Goal: Task Accomplishment & Management: Manage account settings

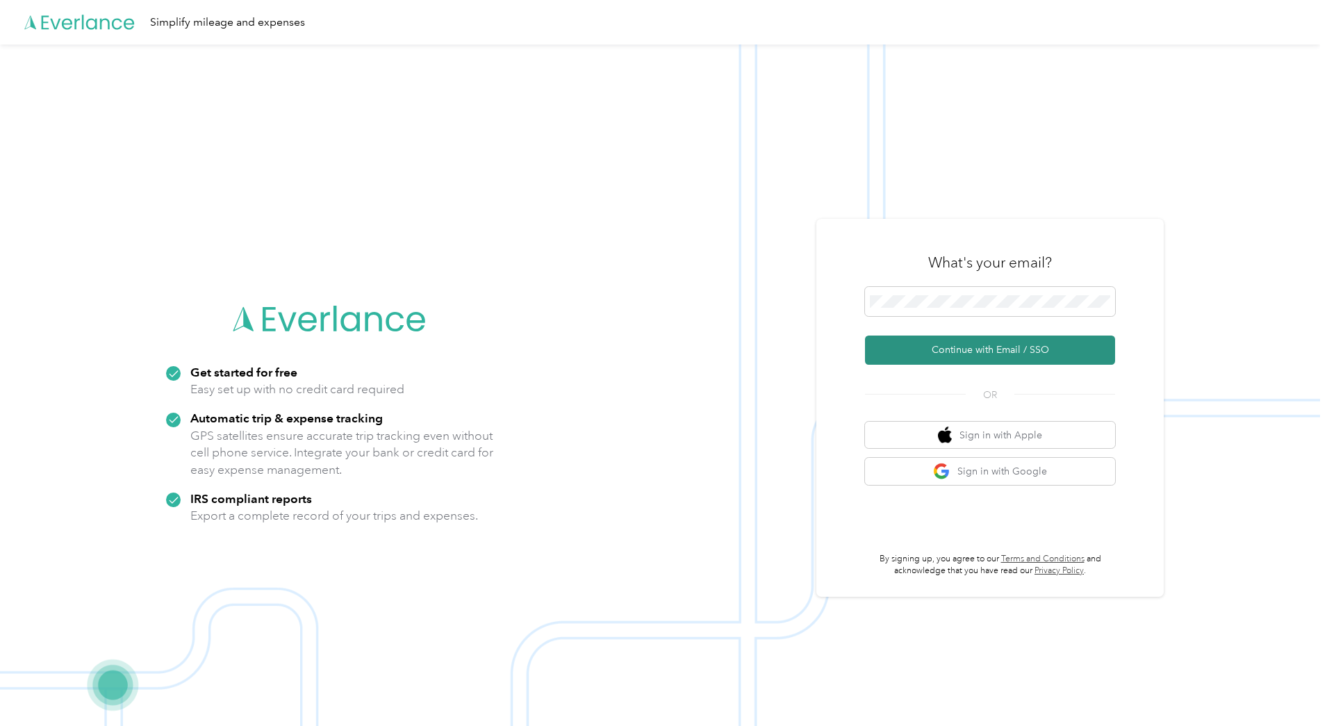
click at [944, 354] on button "Continue with Email / SSO" at bounding box center [990, 350] width 250 height 29
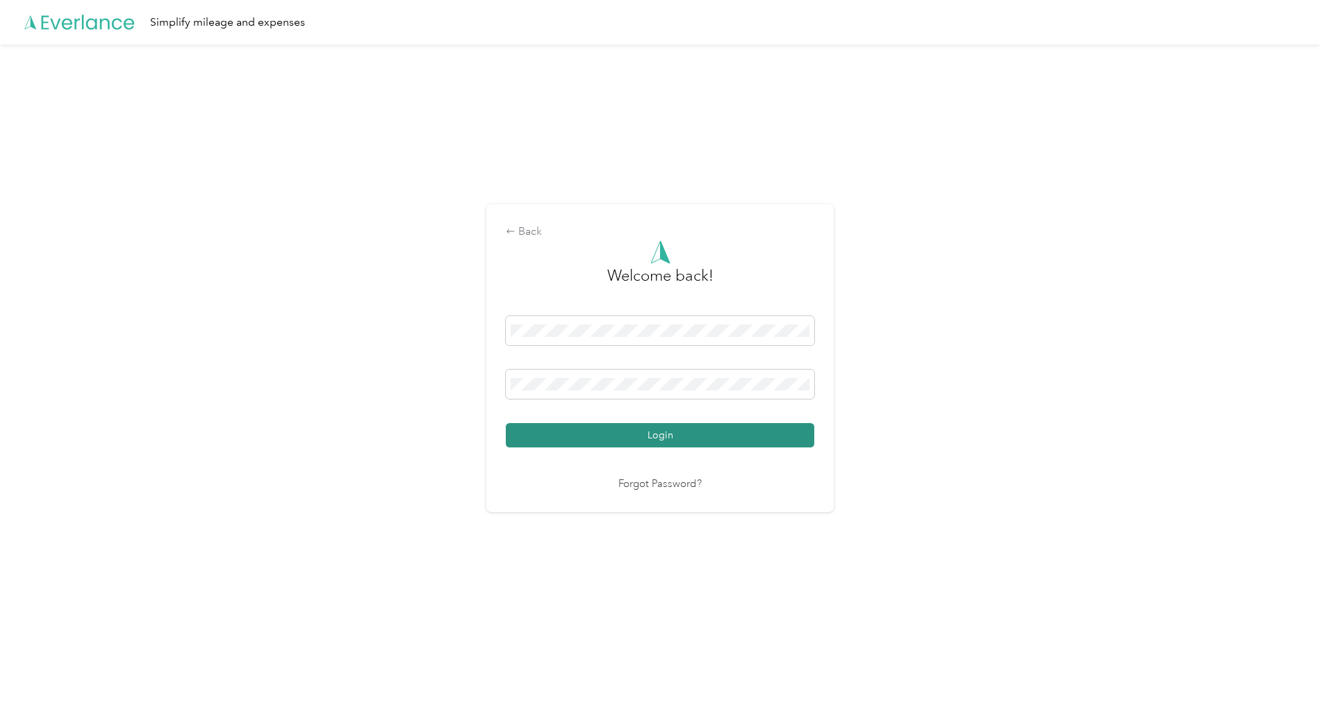
click at [663, 433] on button "Login" at bounding box center [660, 435] width 309 height 24
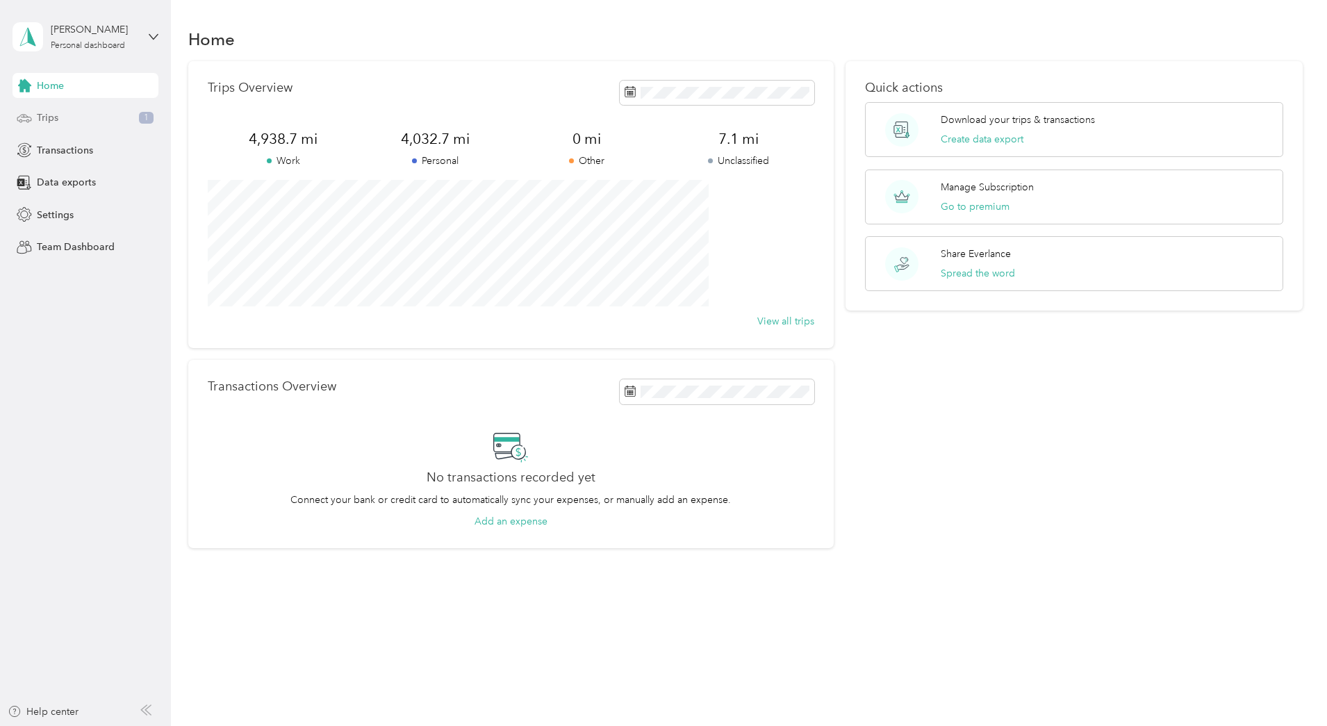
click at [44, 117] on span "Trips" at bounding box center [48, 117] width 22 height 15
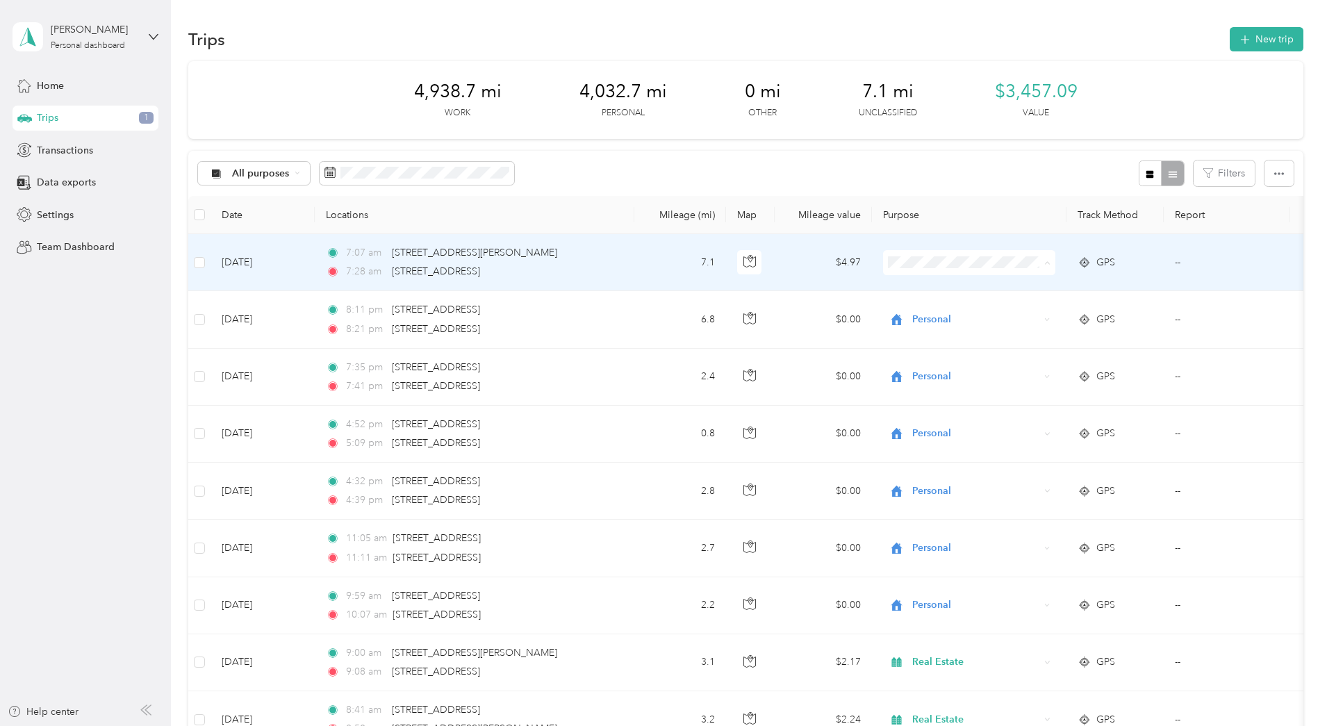
click at [1031, 309] on span "Personal" at bounding box center [1074, 313] width 129 height 15
